Goal: Information Seeking & Learning: Find specific fact

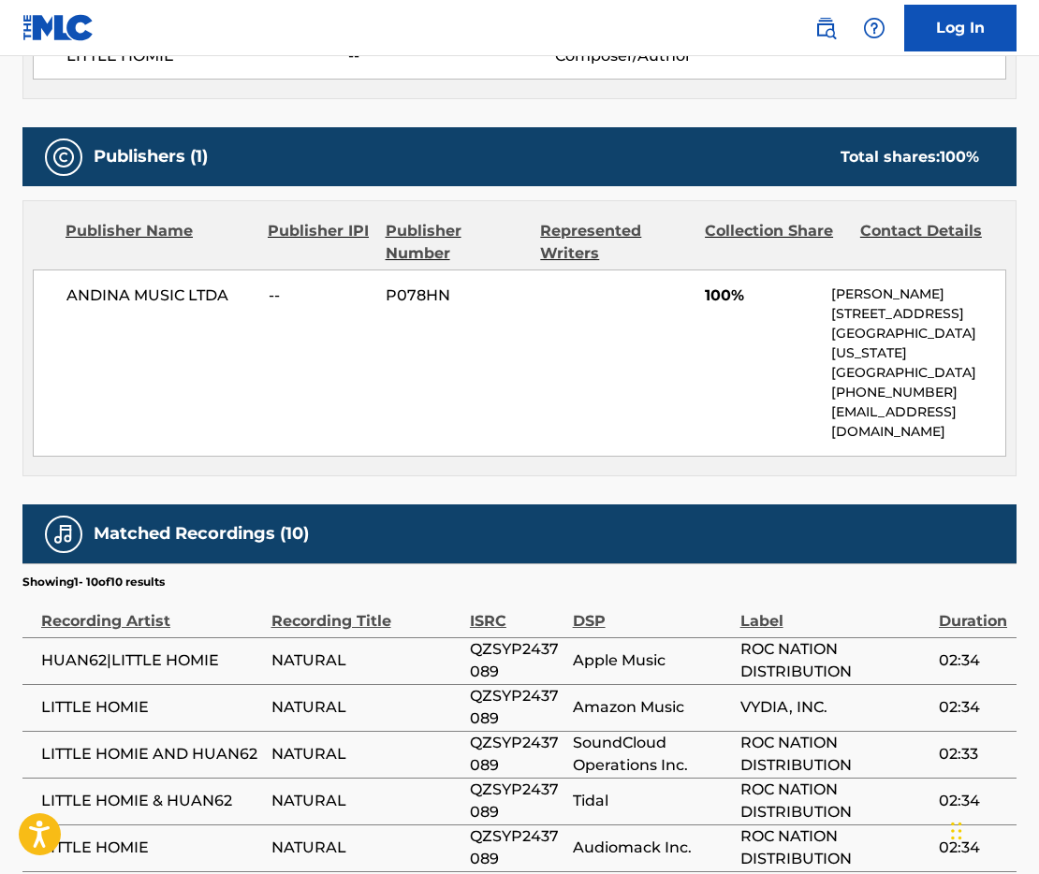
scroll to position [787, 0]
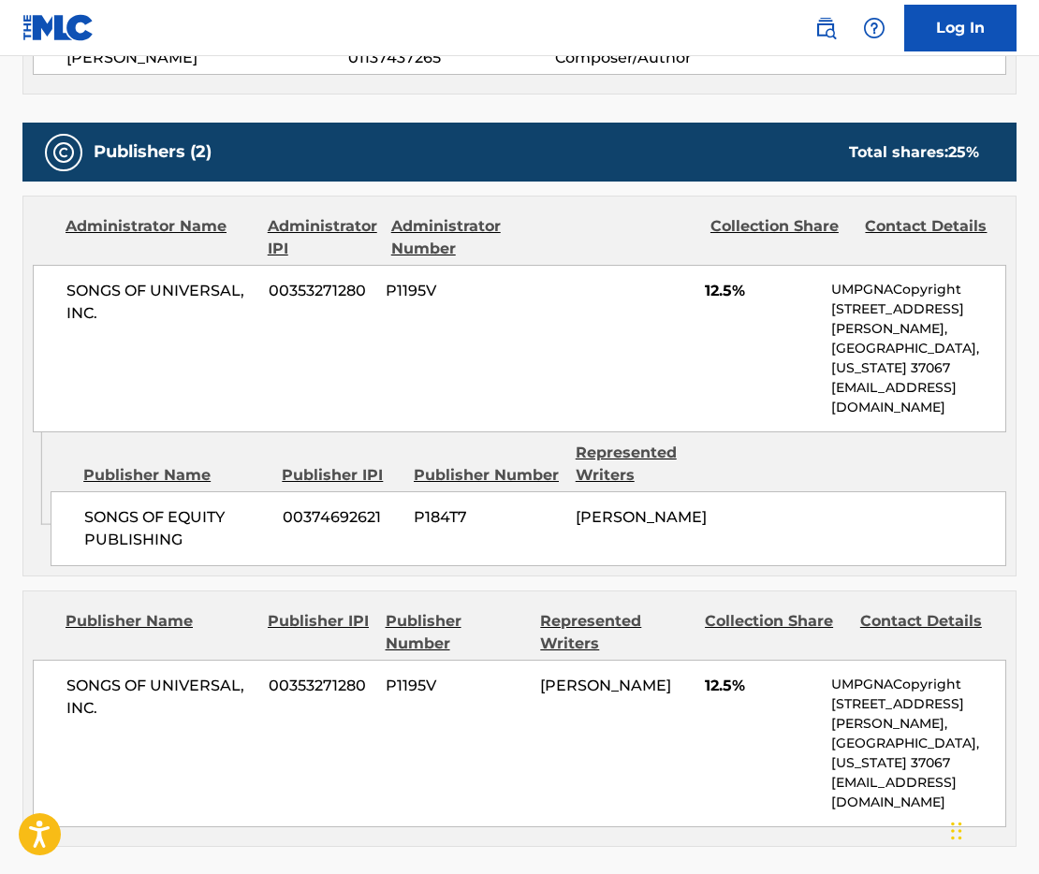
scroll to position [1040, 0]
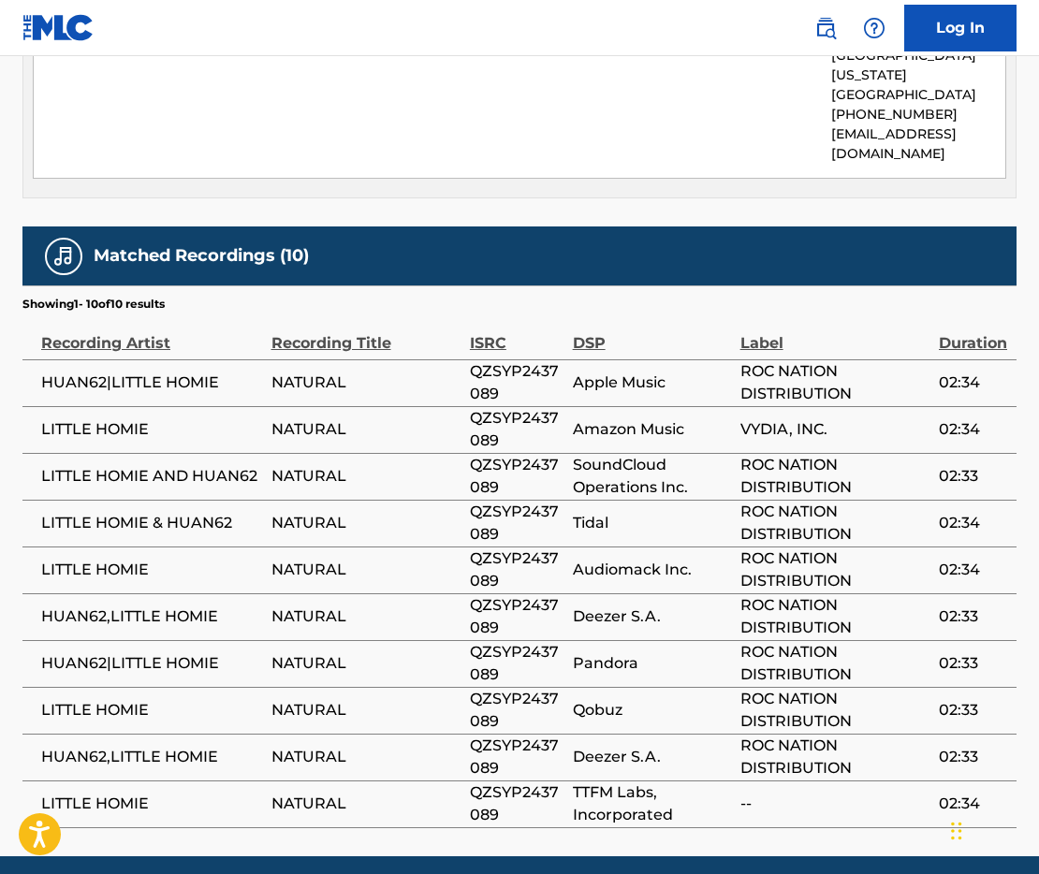
scroll to position [1025, 0]
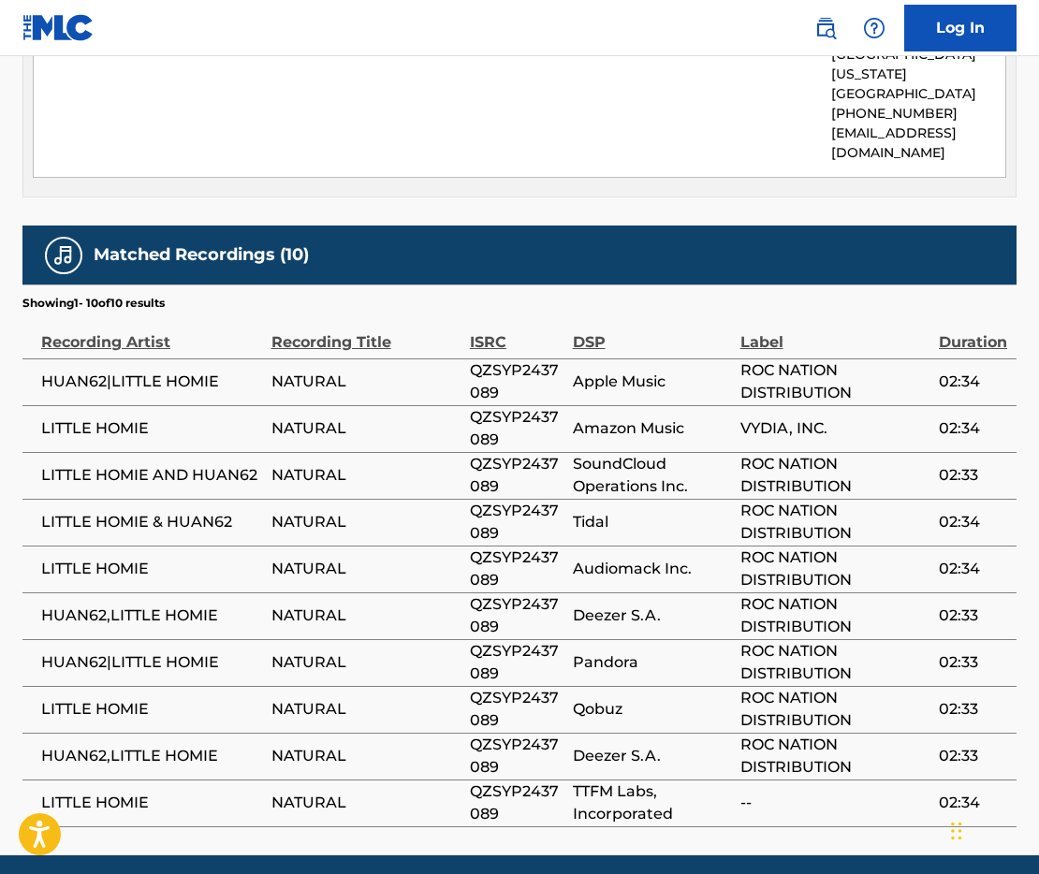
click at [778, 550] on span "ROC NATION DISTRIBUTION" at bounding box center [834, 569] width 189 height 45
drag, startPoint x: 851, startPoint y: 372, endPoint x: 849, endPoint y: 386, distance: 14.2
click at [849, 405] on td "VYDIA, INC." at bounding box center [839, 428] width 198 height 47
